Goal: Task Accomplishment & Management: Use online tool/utility

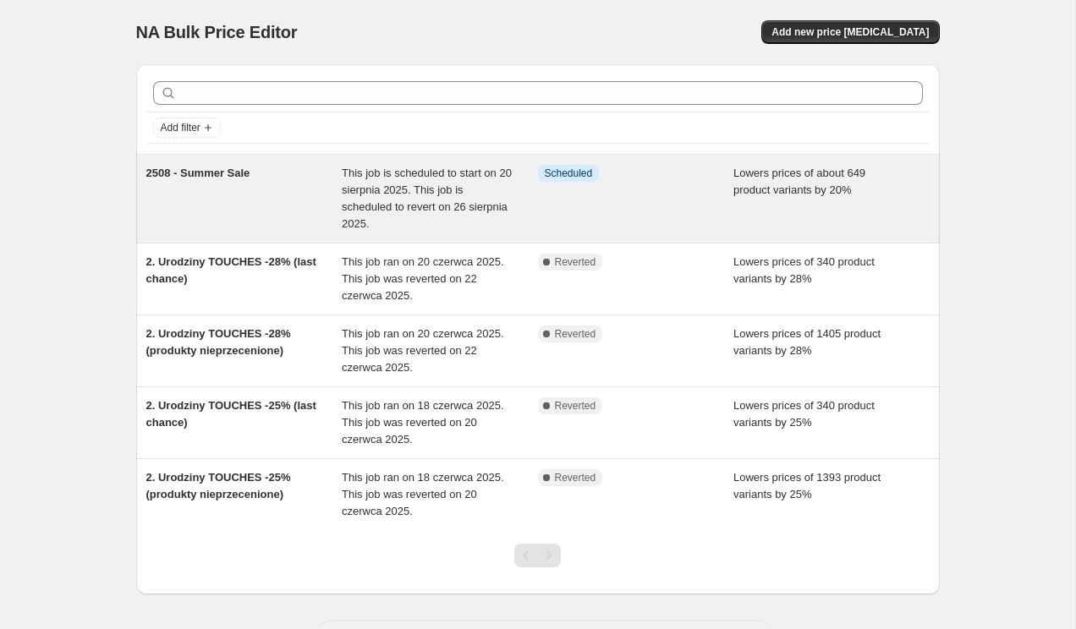
click at [251, 194] on div "2508 - Summer Sale" at bounding box center [244, 199] width 196 height 68
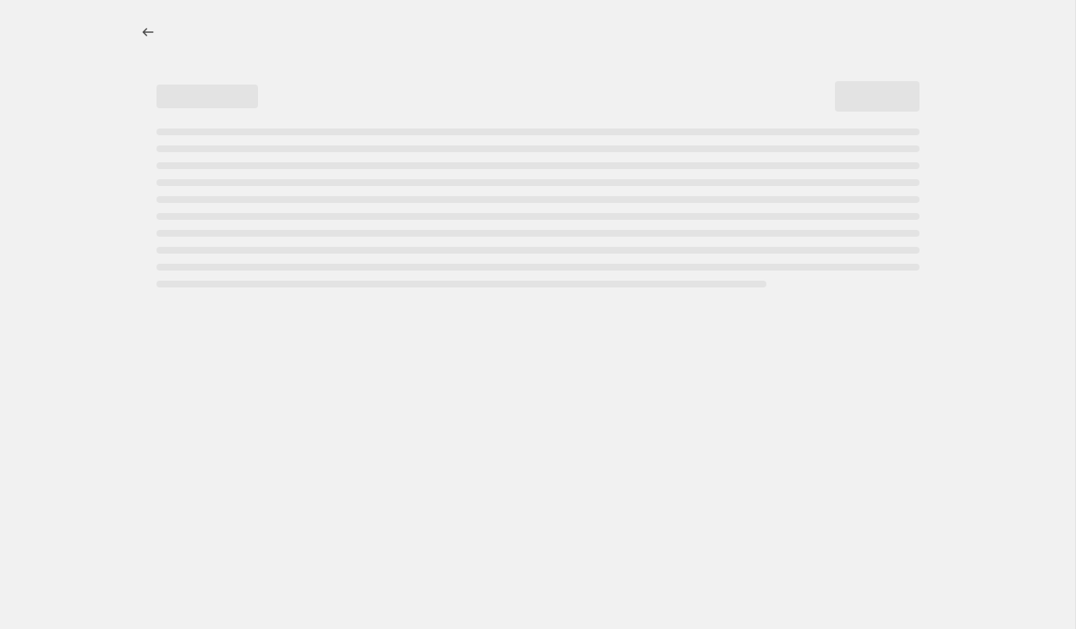
select select "percentage"
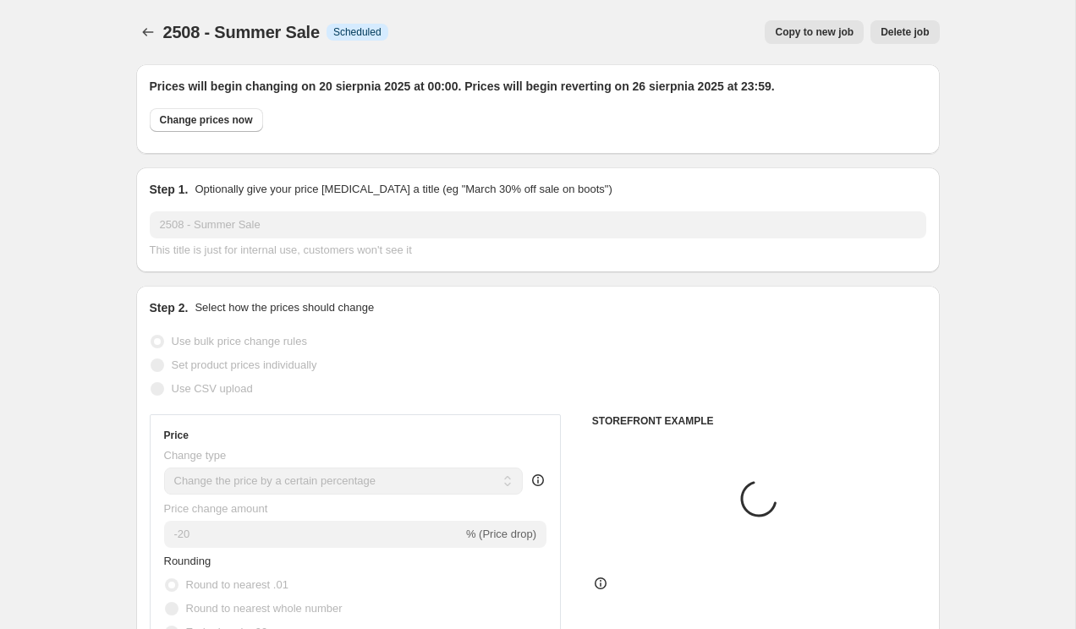
select select "collection"
